Goal: Information Seeking & Learning: Check status

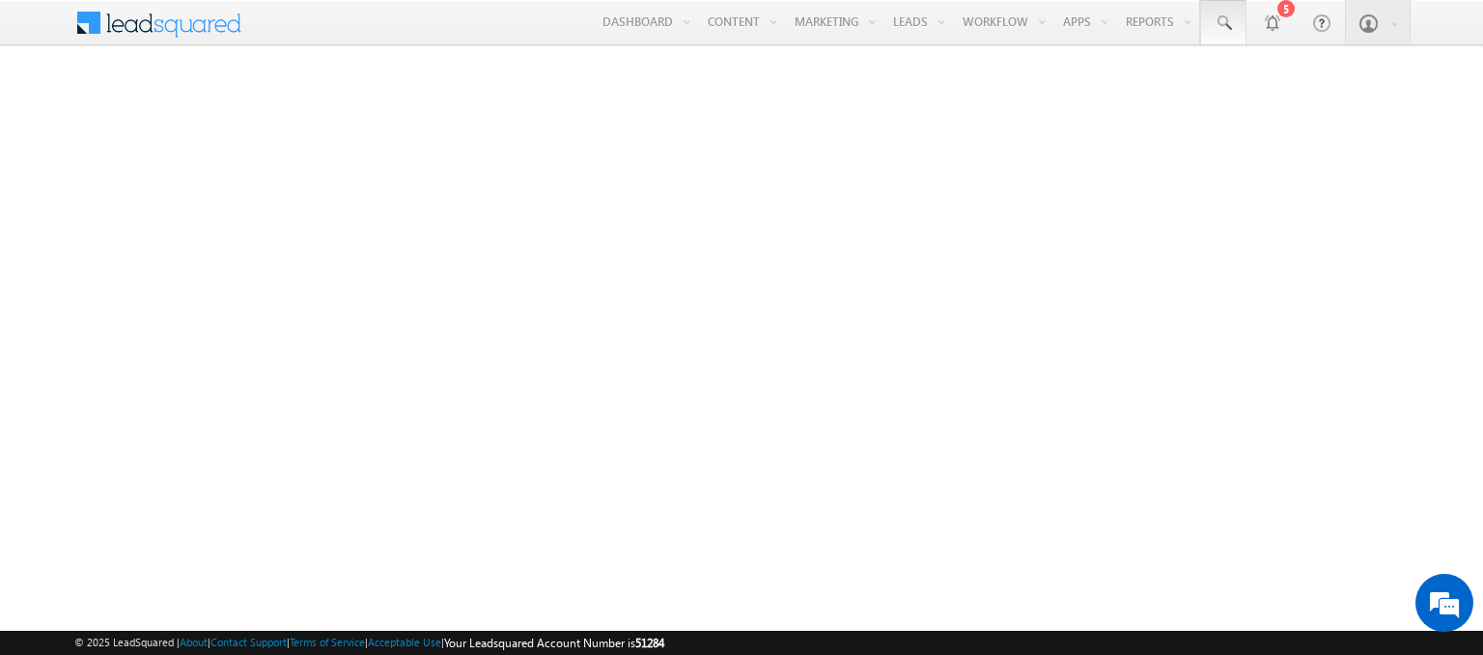
click at [1224, 23] on span at bounding box center [1223, 23] width 19 height 19
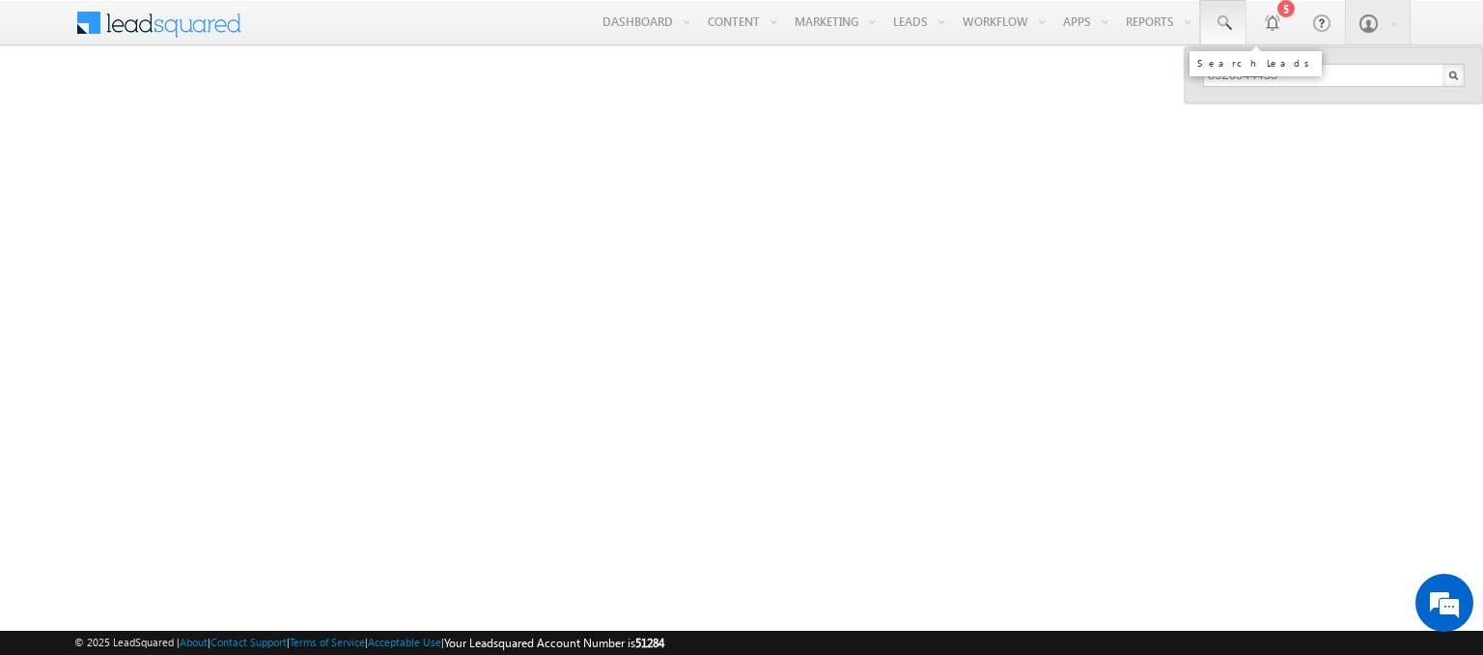
type input "8926544435"
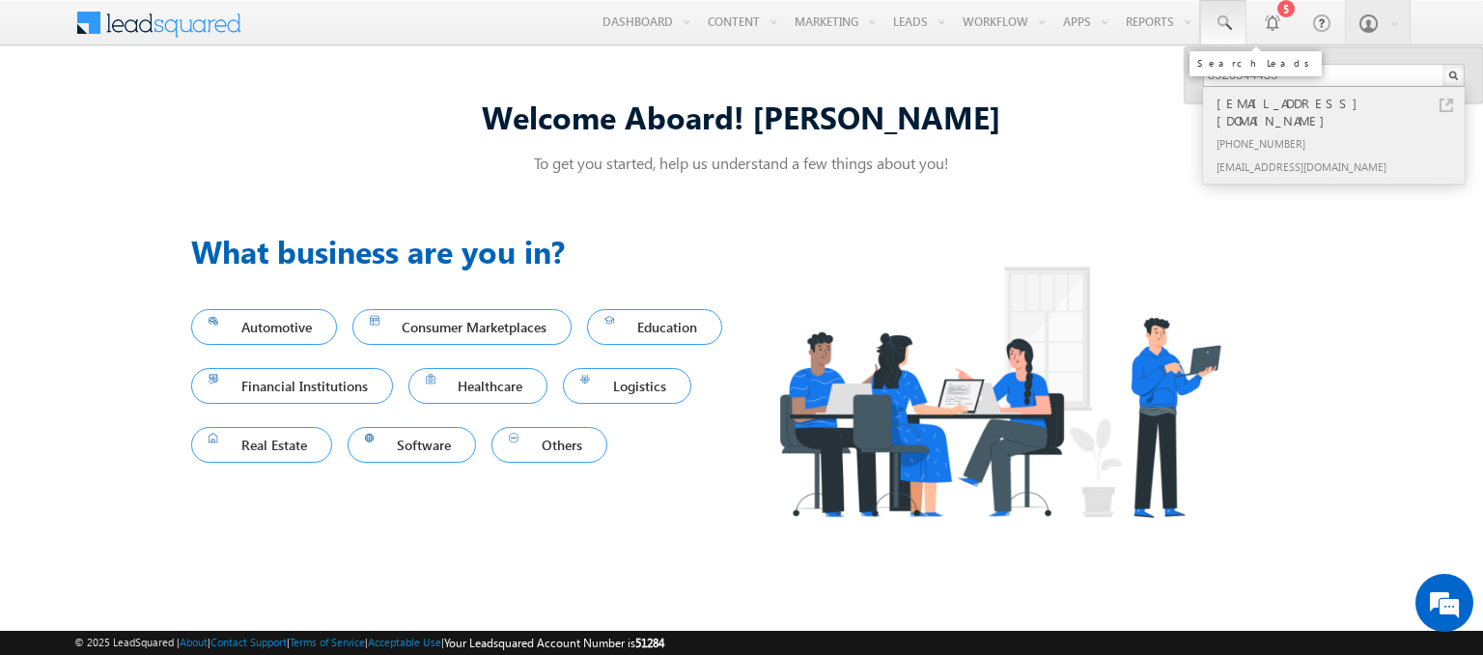
click at [1342, 131] on div "[PHONE_NUMBER]" at bounding box center [1342, 142] width 259 height 23
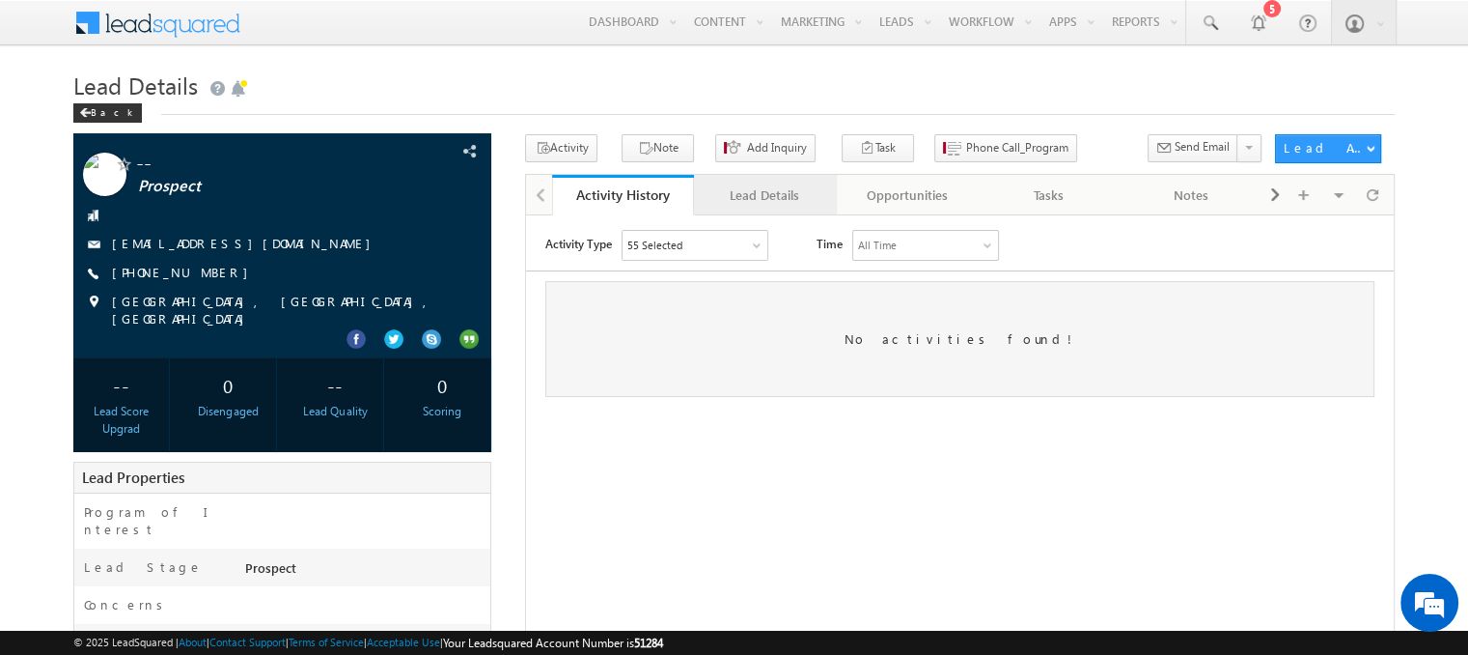
click at [764, 195] on div "Lead Details" at bounding box center [764, 194] width 109 height 23
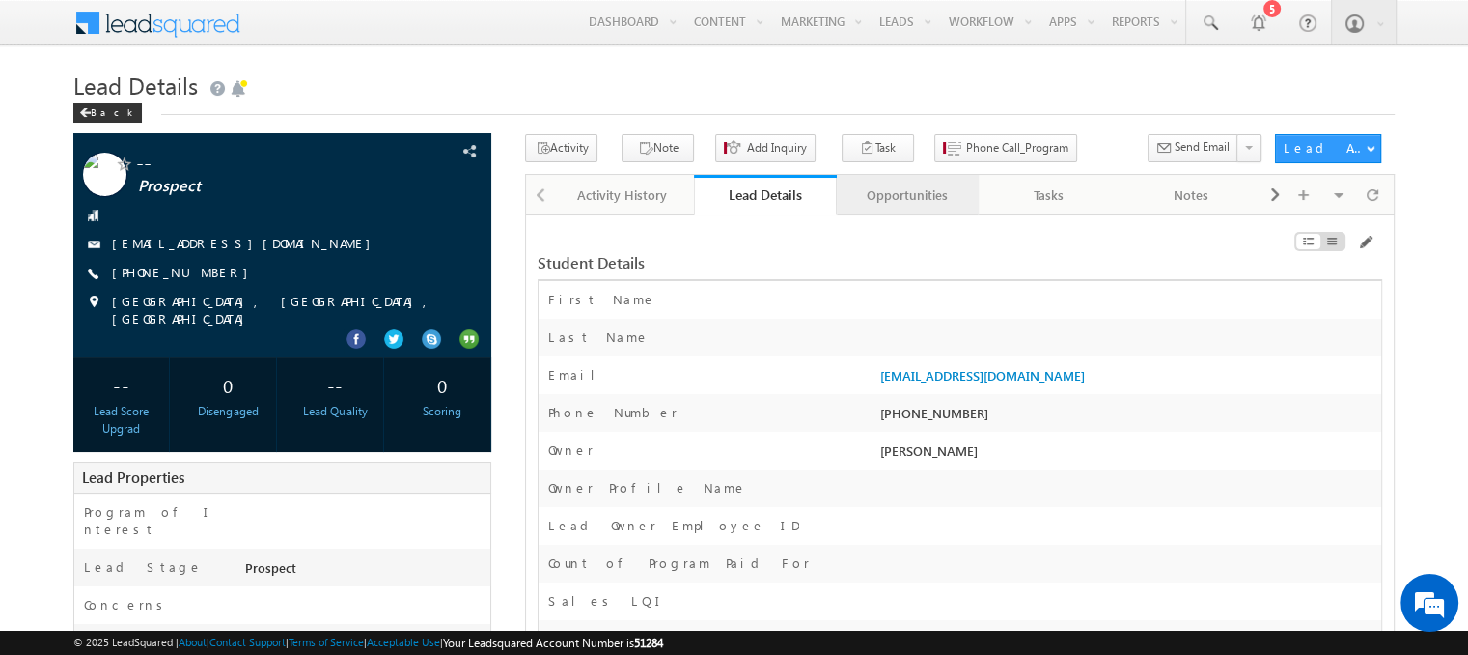
click at [907, 195] on div "Opportunities" at bounding box center [906, 194] width 109 height 23
